Goal: Task Accomplishment & Management: Manage account settings

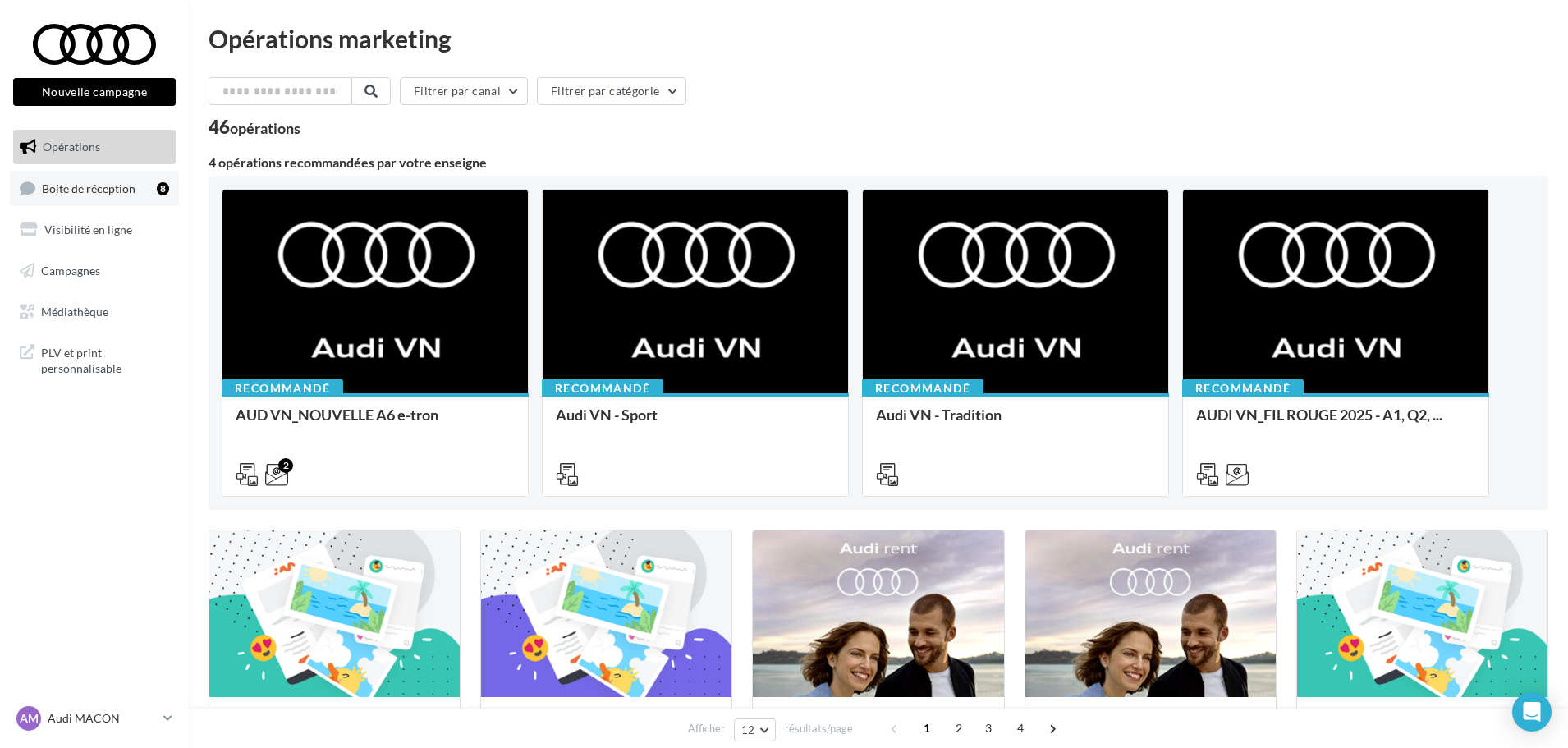
click at [101, 189] on span "Boîte de réception" at bounding box center [88, 187] width 94 height 14
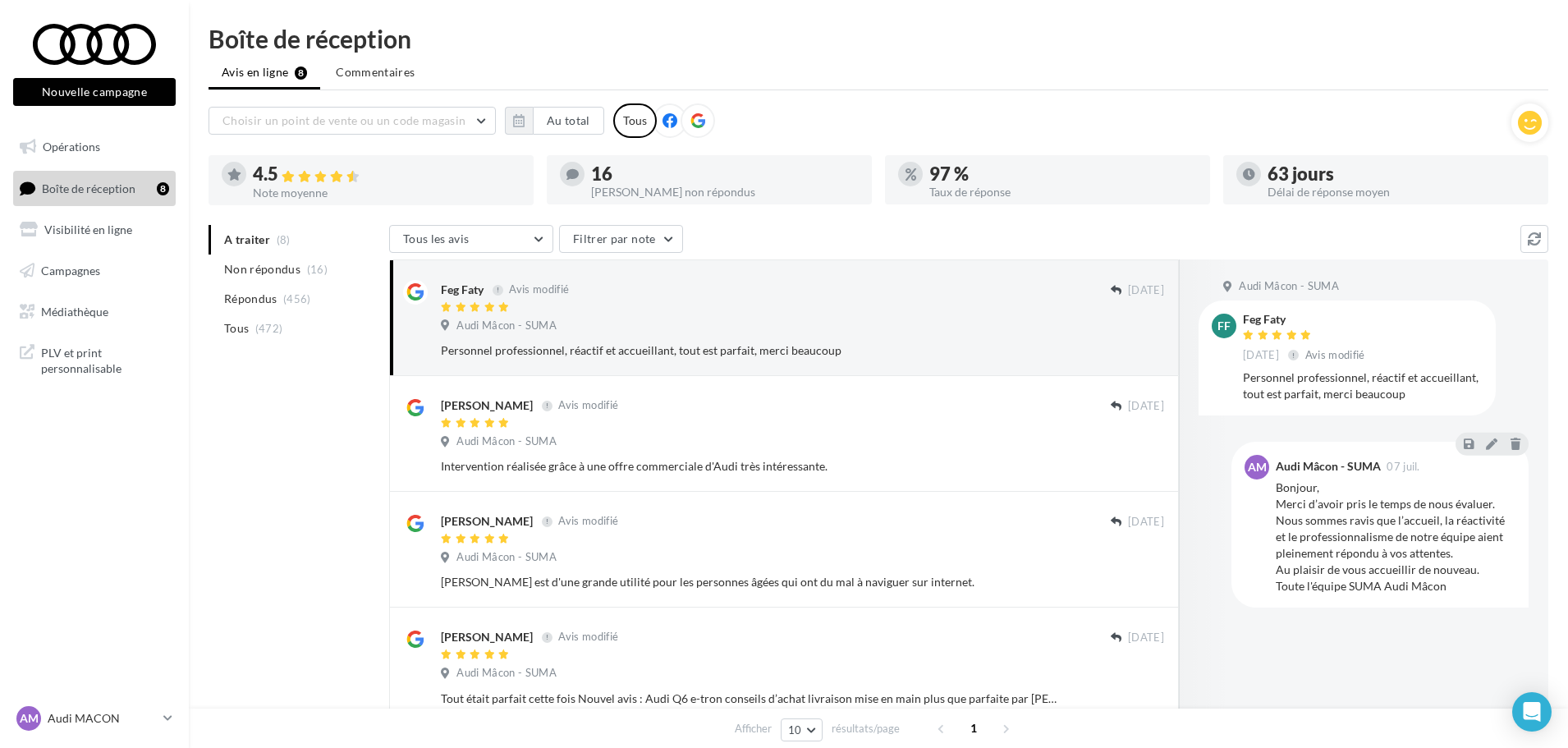
click at [704, 118] on div at bounding box center [698, 120] width 35 height 35
click at [586, 118] on button "Au total" at bounding box center [568, 120] width 71 height 28
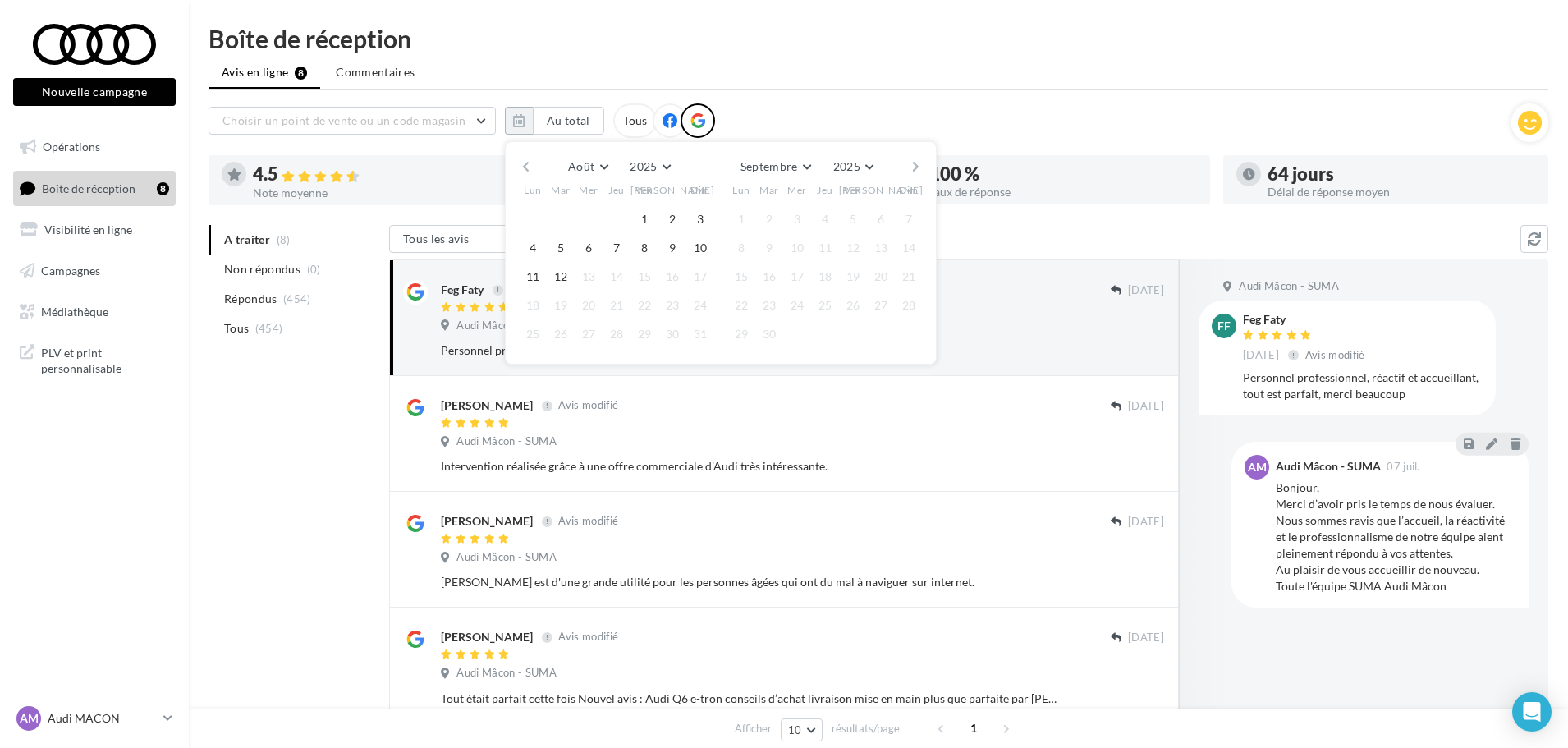
click at [524, 164] on button "button" at bounding box center [526, 166] width 14 height 23
click at [524, 166] on button "button" at bounding box center [526, 166] width 14 height 23
click at [524, 165] on button "button" at bounding box center [526, 166] width 14 height 23
click at [562, 215] on button "1" at bounding box center [560, 218] width 25 height 25
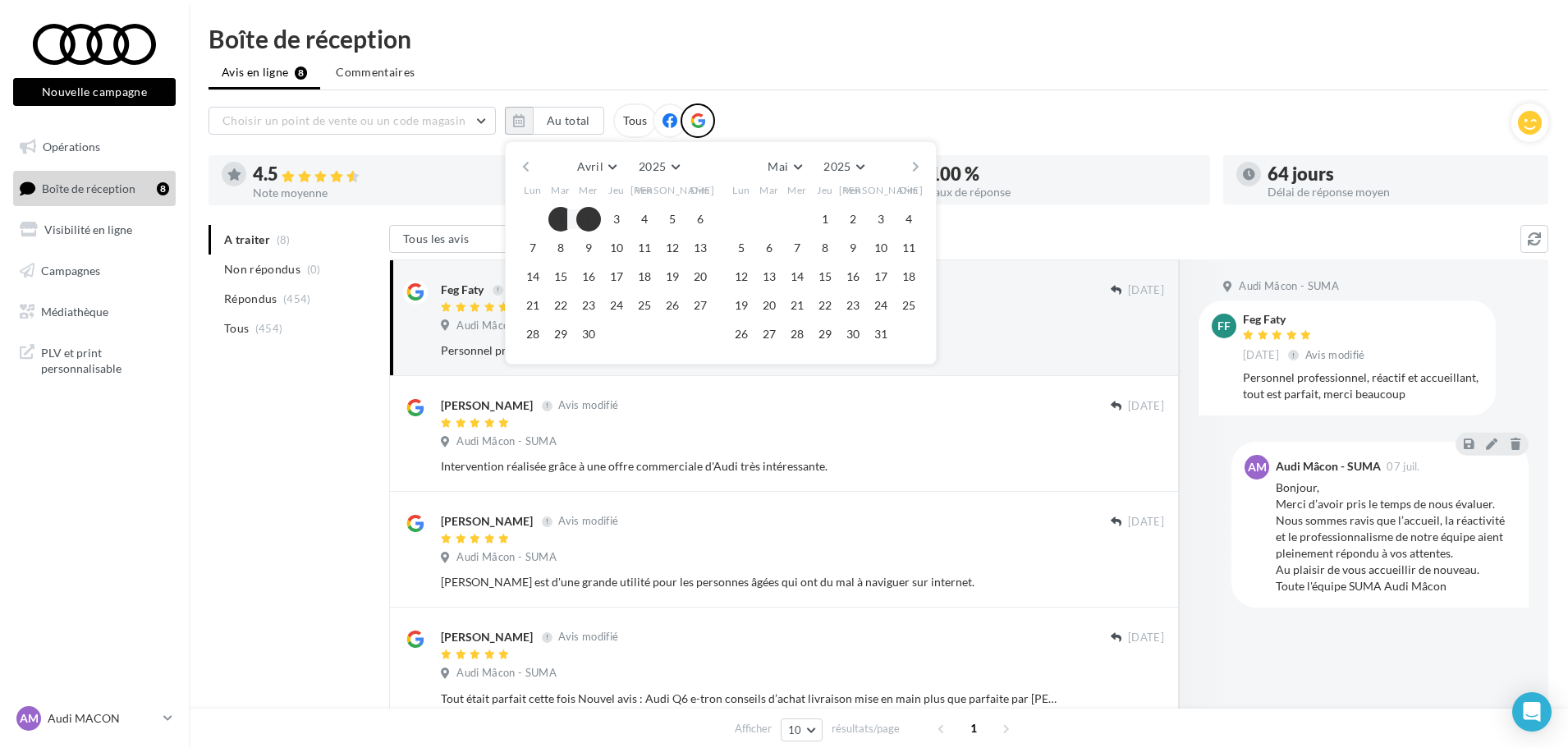
click at [914, 163] on button "button" at bounding box center [916, 166] width 14 height 23
click at [903, 242] on button "10" at bounding box center [908, 247] width 25 height 25
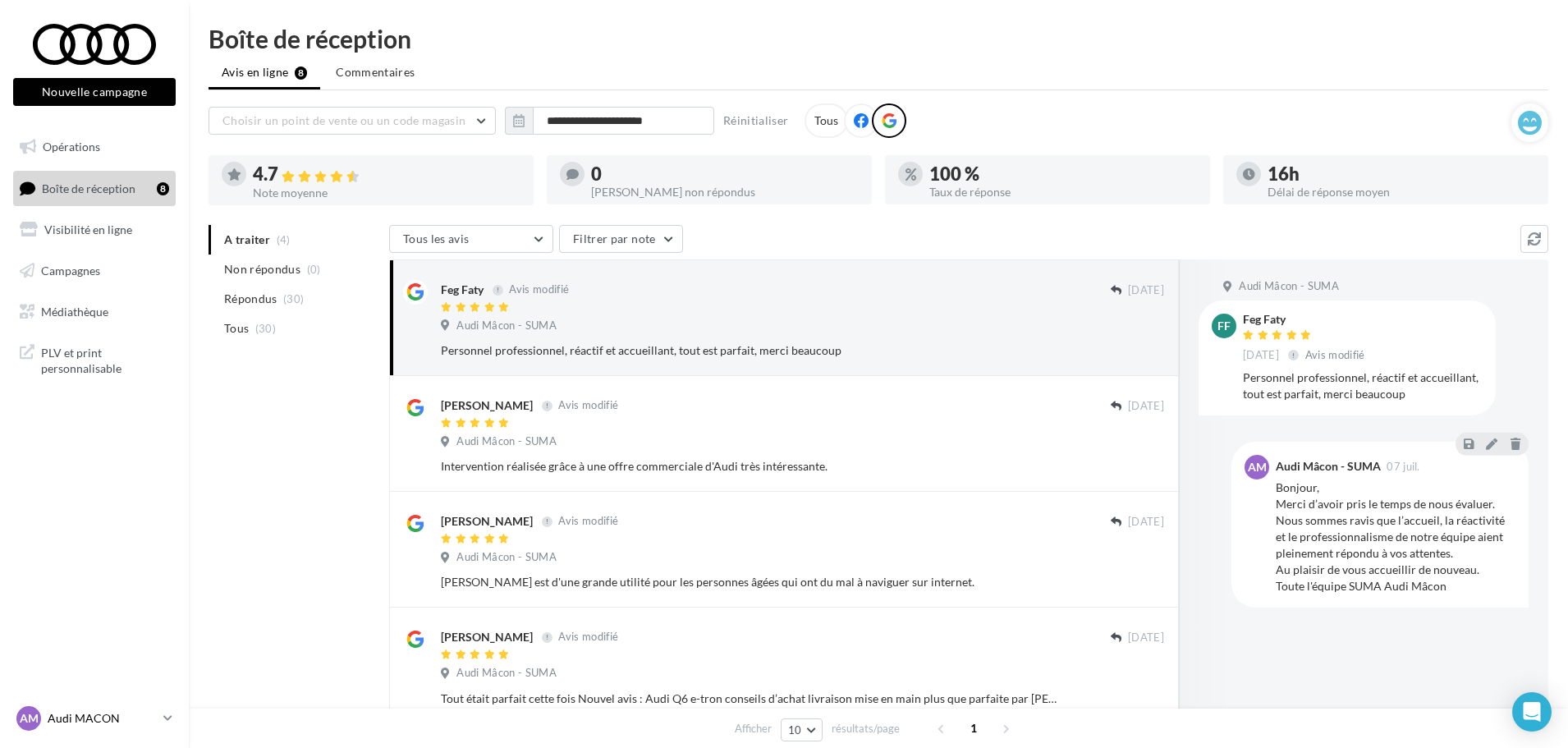
click at [165, 712] on icon at bounding box center [168, 718] width 9 height 14
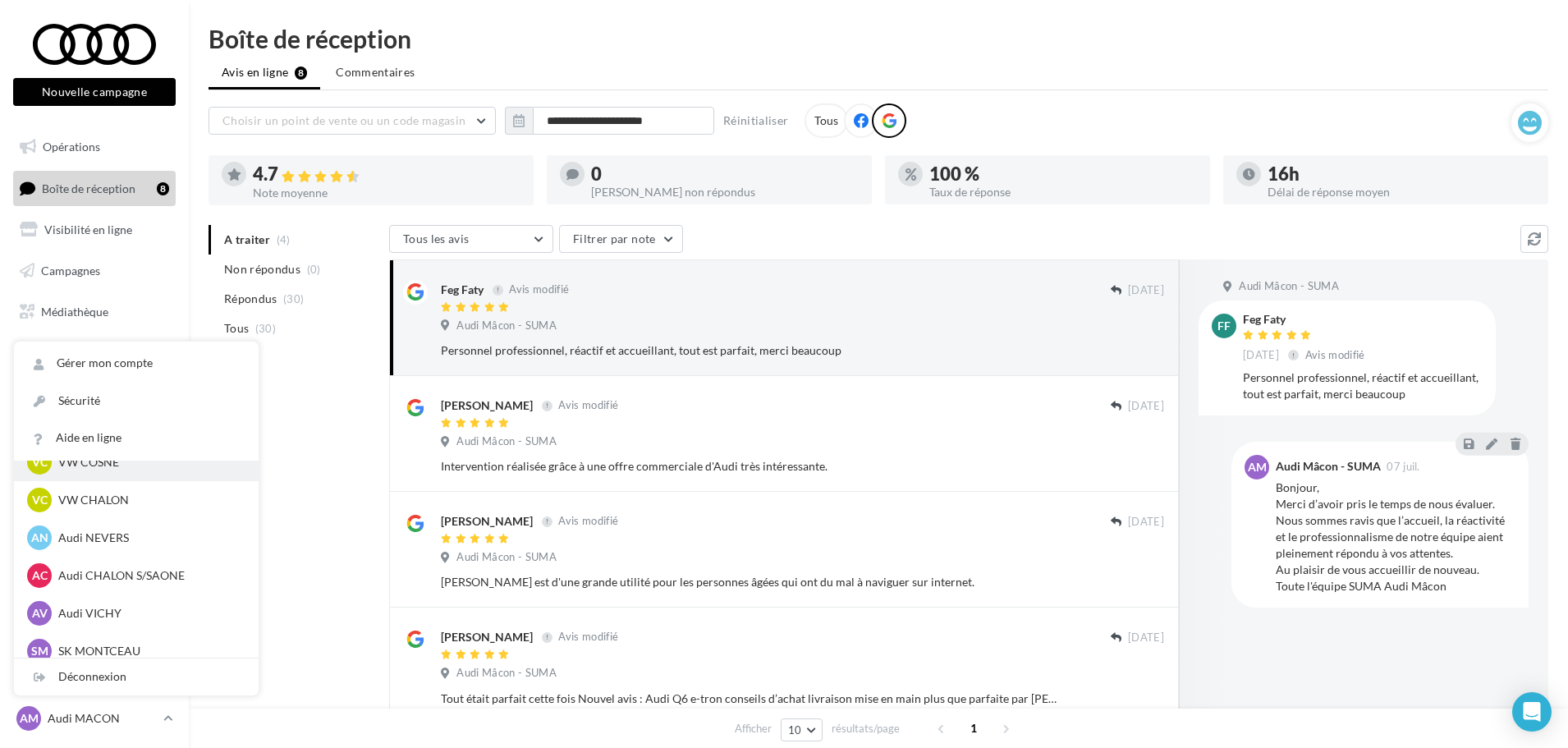
scroll to position [821, 0]
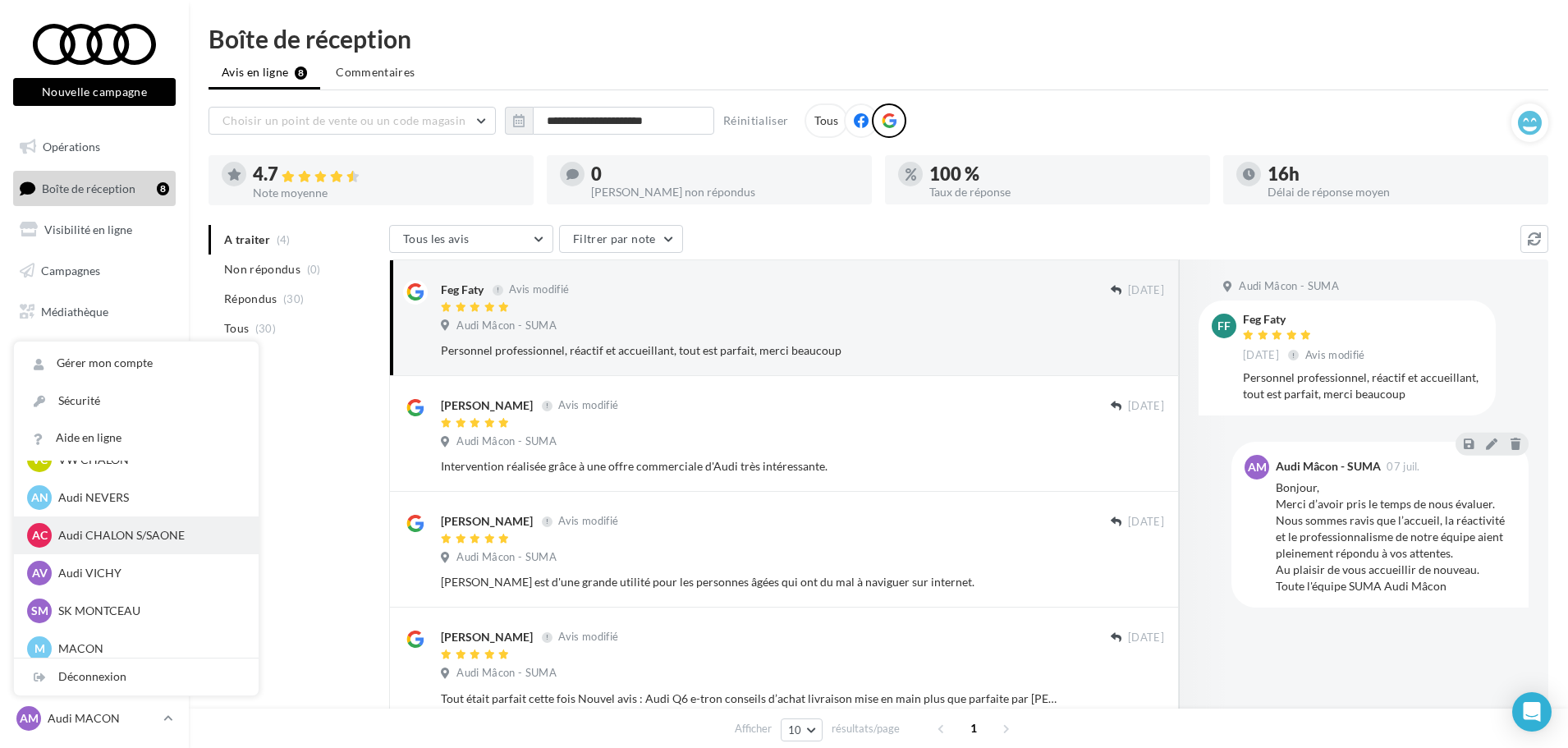
click at [139, 537] on p "Audi CHALON S/SAONE" at bounding box center [148, 535] width 180 height 16
